Goal: Information Seeking & Learning: Find specific page/section

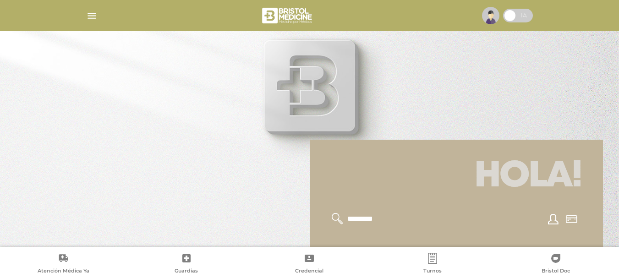
click at [93, 12] on img "button" at bounding box center [91, 15] width 11 height 11
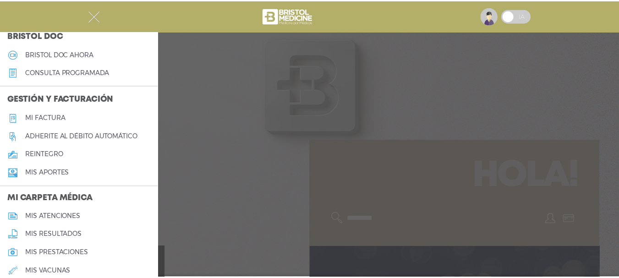
scroll to position [411, 0]
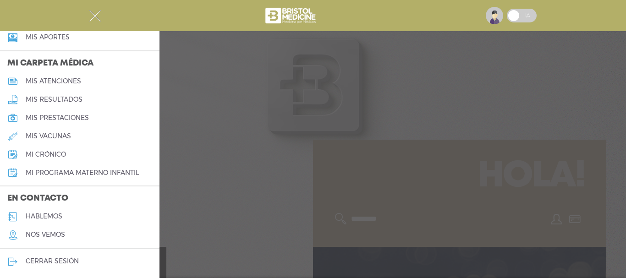
click at [61, 255] on link "cerrar sesión" at bounding box center [80, 262] width 160 height 18
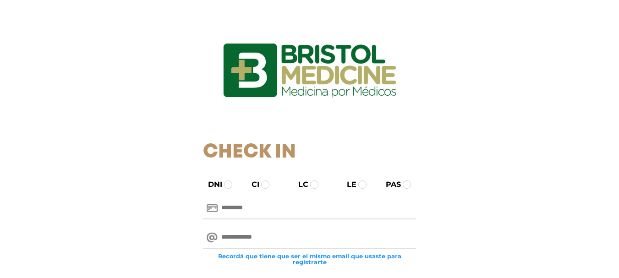
click at [243, 225] on div "Recordá que tiene que ser el mismo email que usaste para registrarte" at bounding box center [309, 246] width 227 height 46
click at [245, 235] on input "email" at bounding box center [309, 238] width 213 height 22
paste input "**********"
type input "**********"
click at [251, 203] on input "text" at bounding box center [309, 209] width 213 height 22
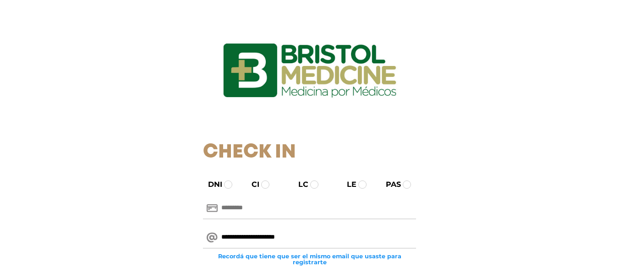
paste input "********"
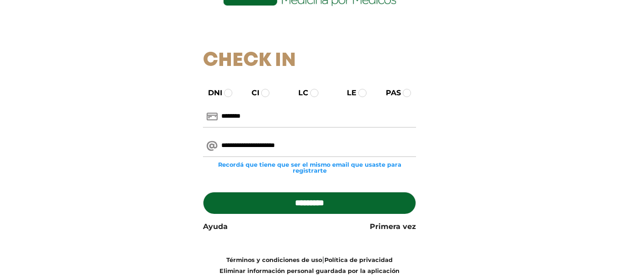
type input "********"
click at [257, 208] on input "*********" at bounding box center [309, 203] width 213 height 22
type input "**********"
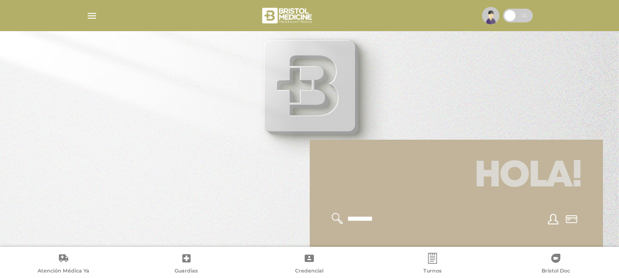
click at [89, 17] on img "button" at bounding box center [91, 15] width 11 height 11
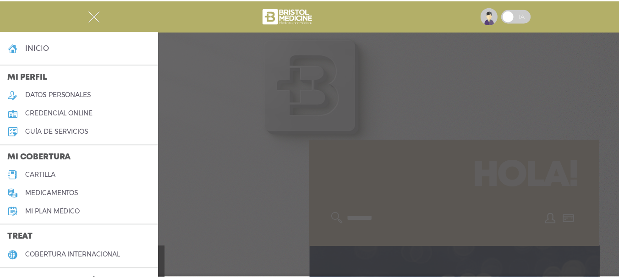
scroll to position [46, 0]
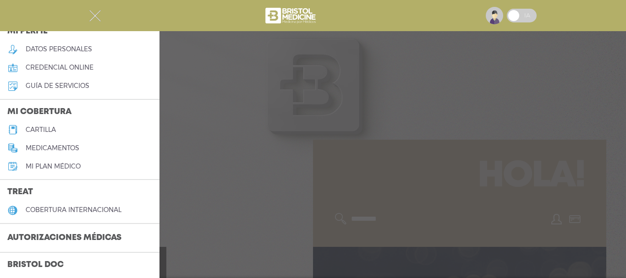
click at [42, 131] on h5 "cartilla" at bounding box center [41, 130] width 30 height 8
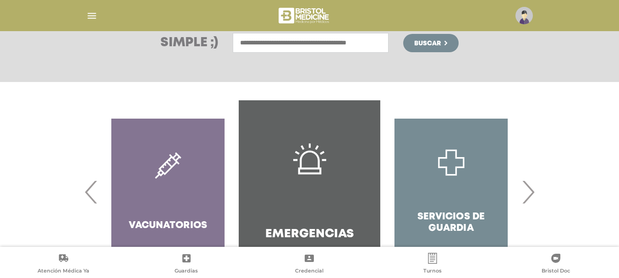
scroll to position [193, 0]
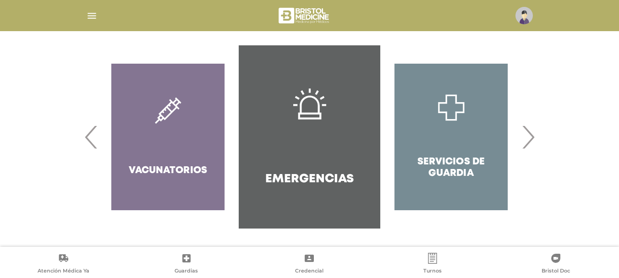
click at [534, 145] on span "›" at bounding box center [528, 137] width 18 height 50
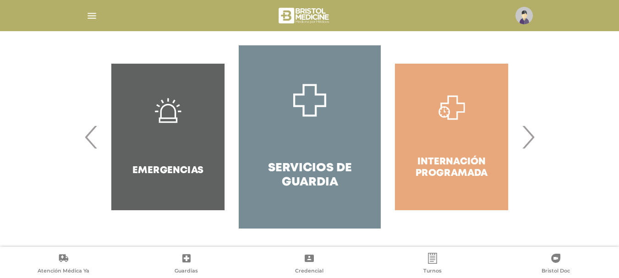
click at [534, 145] on span "›" at bounding box center [528, 137] width 18 height 50
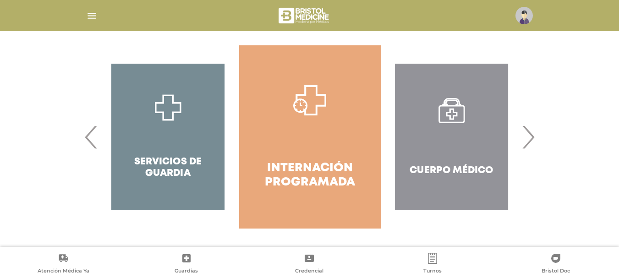
click at [534, 145] on span "›" at bounding box center [528, 137] width 18 height 50
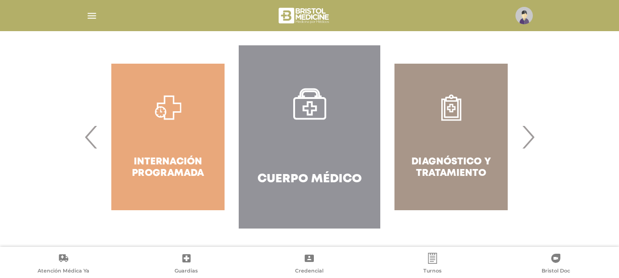
click at [534, 145] on span "›" at bounding box center [528, 137] width 18 height 50
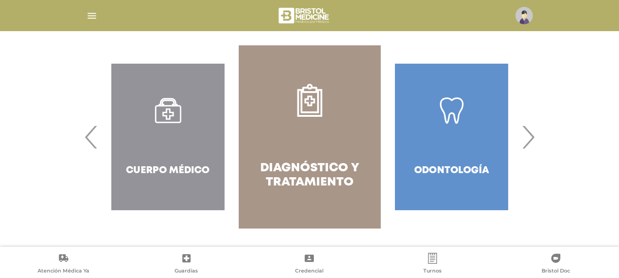
click at [534, 145] on span "›" at bounding box center [528, 137] width 18 height 50
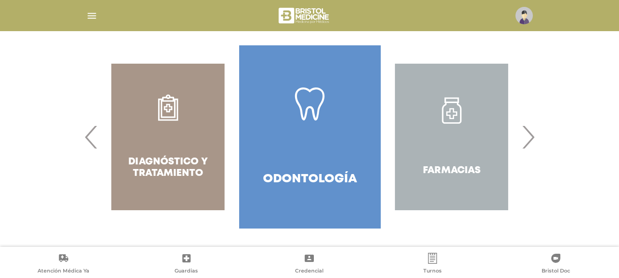
click at [534, 145] on span "›" at bounding box center [528, 137] width 18 height 50
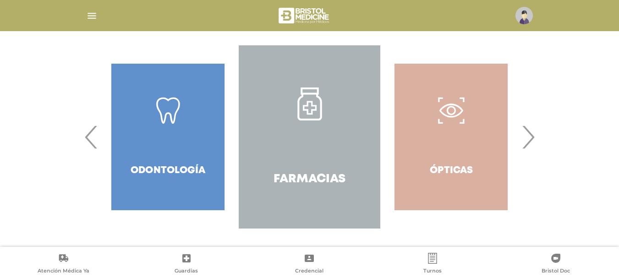
click at [264, 96] on link "Farmacias" at bounding box center [310, 136] width 142 height 183
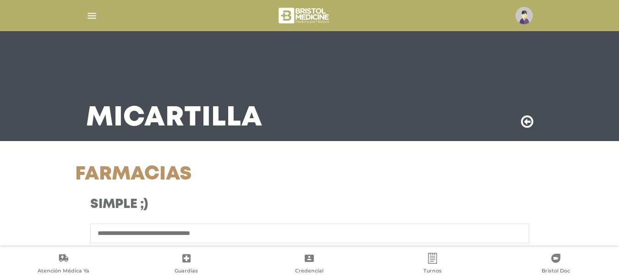
scroll to position [183, 0]
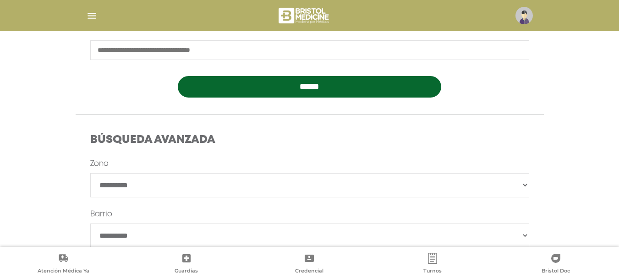
click at [153, 190] on select "**********" at bounding box center [309, 185] width 439 height 24
click at [146, 190] on select "**********" at bounding box center [309, 185] width 439 height 24
select select "*********"
click at [90, 173] on select "**********" at bounding box center [309, 185] width 439 height 24
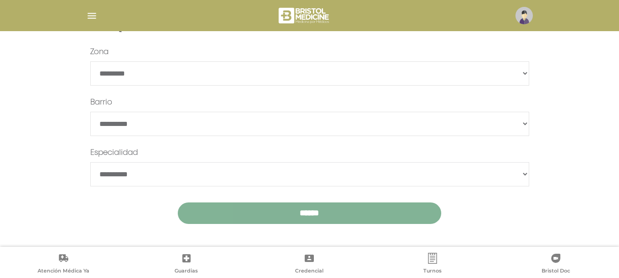
click at [253, 221] on input "******" at bounding box center [310, 214] width 264 height 22
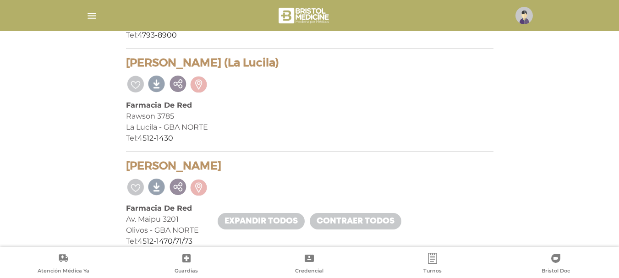
scroll to position [504, 0]
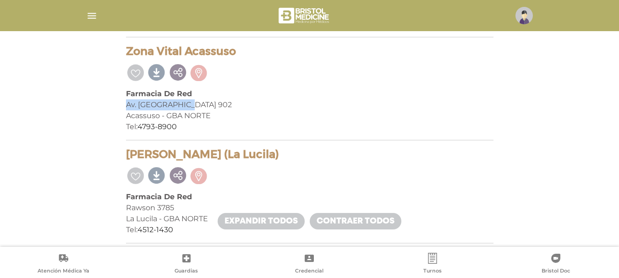
drag, startPoint x: 122, startPoint y: 102, endPoint x: 186, endPoint y: 106, distance: 64.3
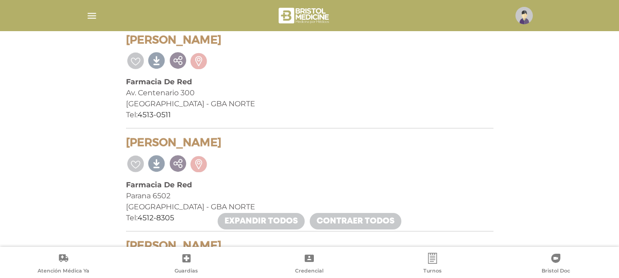
scroll to position [779, 0]
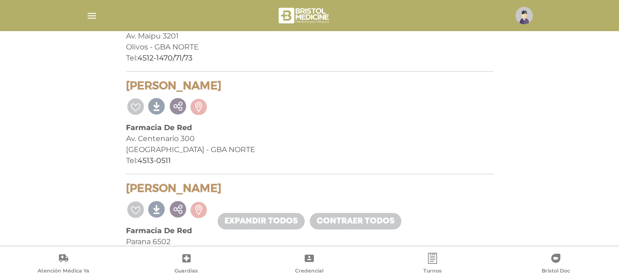
click at [459, 149] on div "[GEOGRAPHIC_DATA] - GBA NORTE" at bounding box center [310, 149] width 368 height 11
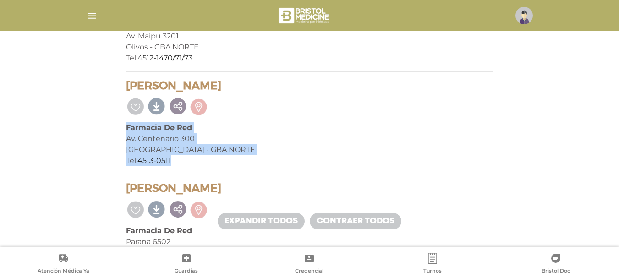
drag, startPoint x: 122, startPoint y: 126, endPoint x: 178, endPoint y: 163, distance: 67.1
click at [178, 163] on div "Tel: 4513-0511" at bounding box center [310, 160] width 368 height 11
drag, startPoint x: 177, startPoint y: 163, endPoint x: 126, endPoint y: 127, distance: 62.6
click at [126, 127] on div "Selma San Isidro Farmacia De Red Av. Centenario 300 San Isidro - GBA NORTE Tel:…" at bounding box center [310, 127] width 368 height 96
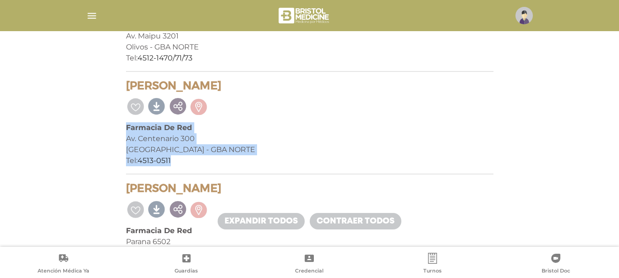
click at [126, 127] on b "Farmacia De Red" at bounding box center [159, 127] width 66 height 9
drag, startPoint x: 126, startPoint y: 127, endPoint x: 173, endPoint y: 161, distance: 57.9
click at [173, 161] on div "Selma San Isidro Farmacia De Red Av. Centenario 300 San Isidro - GBA NORTE Tel:…" at bounding box center [310, 127] width 368 height 96
click at [173, 161] on div "Tel: 4513-0511" at bounding box center [310, 160] width 368 height 11
drag, startPoint x: 175, startPoint y: 161, endPoint x: 120, endPoint y: 121, distance: 68.5
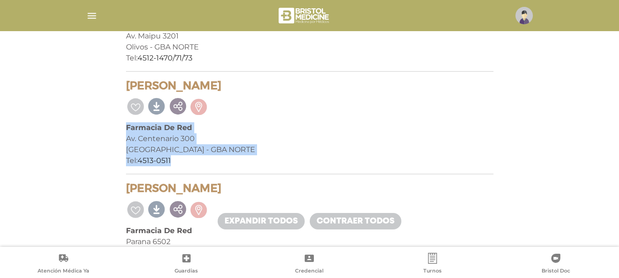
click at [257, 153] on div "San Isidro - GBA NORTE" at bounding box center [310, 149] width 368 height 11
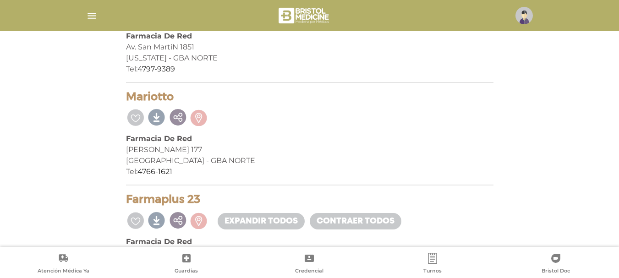
scroll to position [1329, 0]
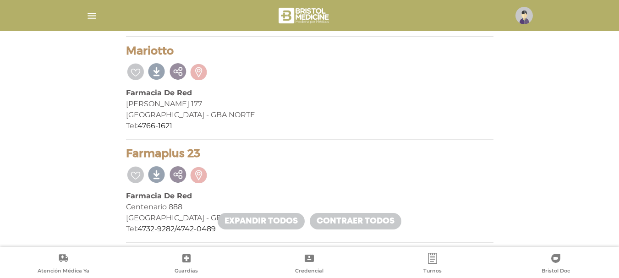
drag, startPoint x: 127, startPoint y: 153, endPoint x: 203, endPoint y: 149, distance: 76.2
click at [203, 149] on h4 "Farmaplus 23" at bounding box center [310, 153] width 368 height 13
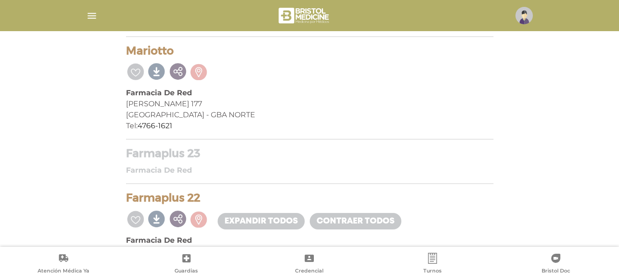
click at [203, 149] on h4 "Farmaplus 23" at bounding box center [310, 153] width 368 height 13
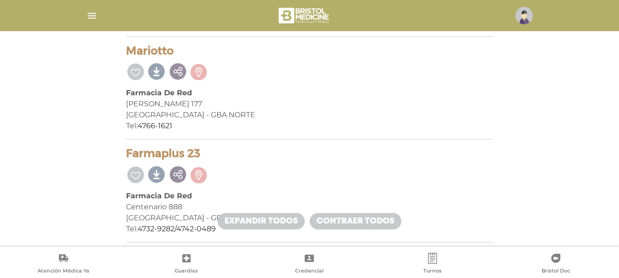
scroll to position [1375, 0]
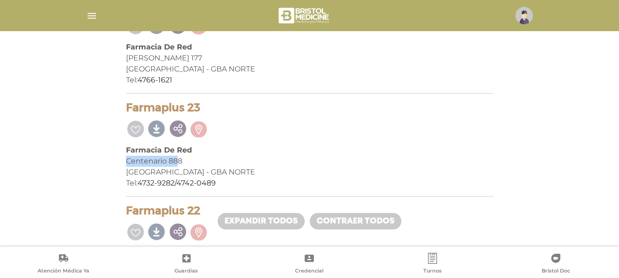
drag, startPoint x: 127, startPoint y: 161, endPoint x: 179, endPoint y: 162, distance: 51.8
click at [179, 162] on div "Centenario 888" at bounding box center [310, 161] width 368 height 11
click at [184, 162] on div "Centenario 888" at bounding box center [310, 161] width 368 height 11
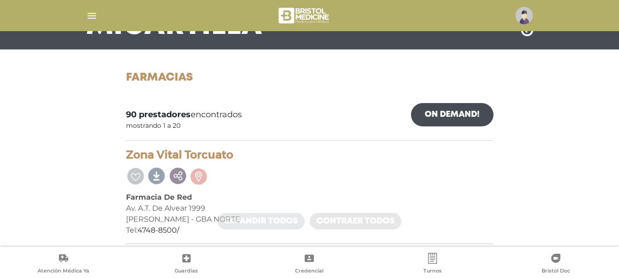
scroll to position [0, 0]
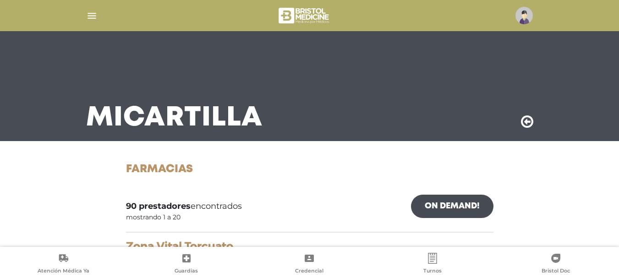
click at [387, 164] on h1 "Farmacias" at bounding box center [310, 169] width 368 height 13
click at [92, 12] on img "button" at bounding box center [91, 15] width 11 height 11
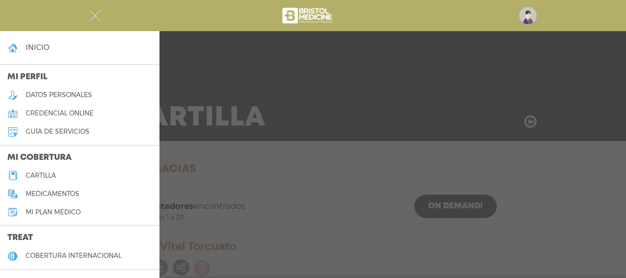
click at [46, 196] on h5 "medicamentos" at bounding box center [53, 194] width 54 height 8
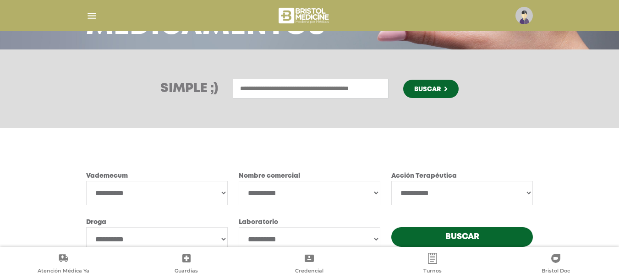
scroll to position [131, 0]
